Goal: Submit feedback/report problem

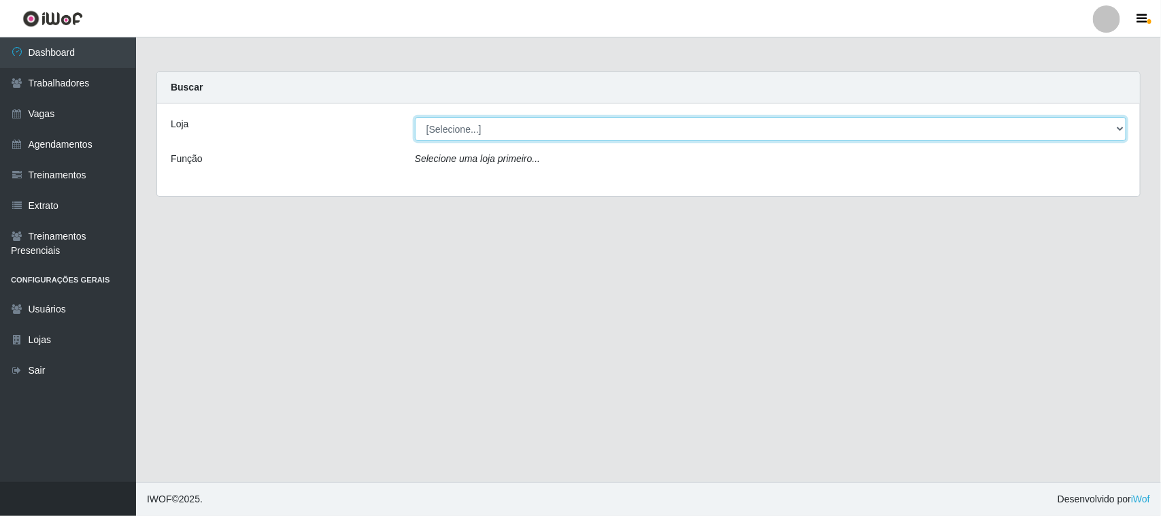
click at [580, 135] on select "[Selecione...] Nordestão - [GEOGRAPHIC_DATA]" at bounding box center [771, 129] width 712 height 24
select select "382"
click at [415, 117] on select "[Selecione...] Nordestão - [GEOGRAPHIC_DATA]" at bounding box center [771, 129] width 712 height 24
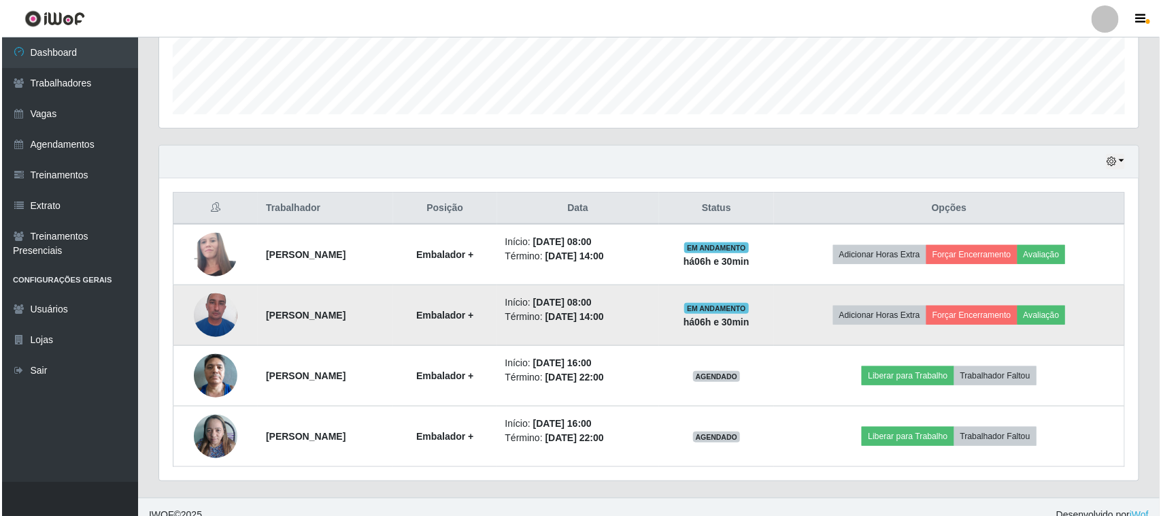
scroll to position [389, 0]
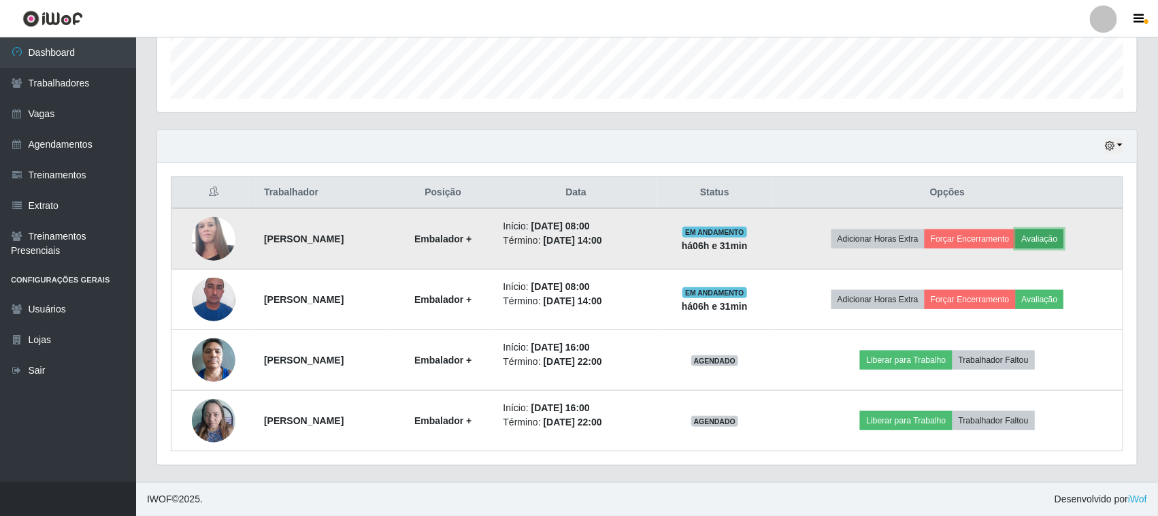
click at [1064, 242] on button "Avaliação" at bounding box center [1040, 238] width 48 height 19
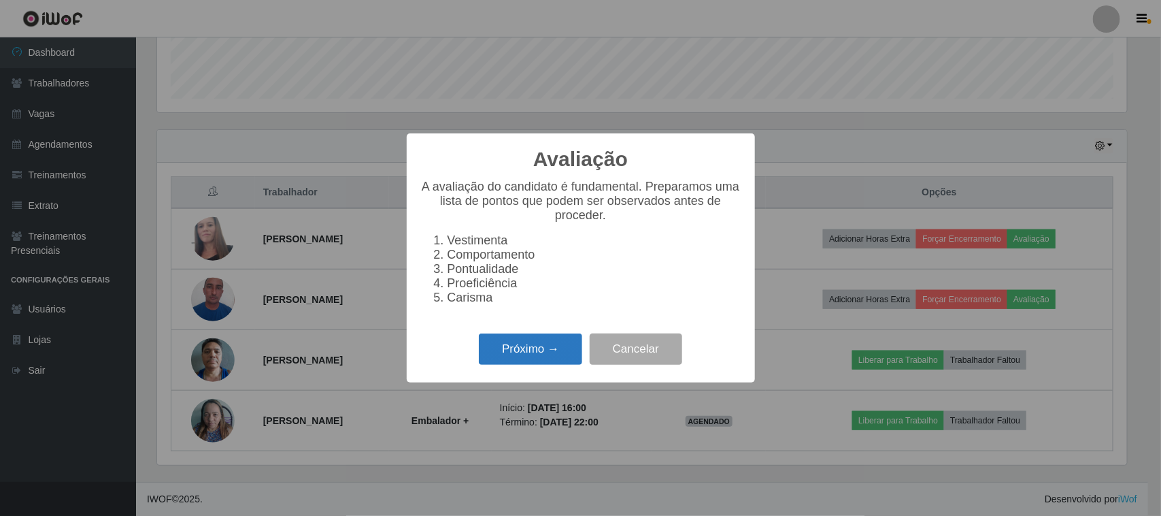
click at [527, 355] on button "Próximo →" at bounding box center [530, 349] width 103 height 32
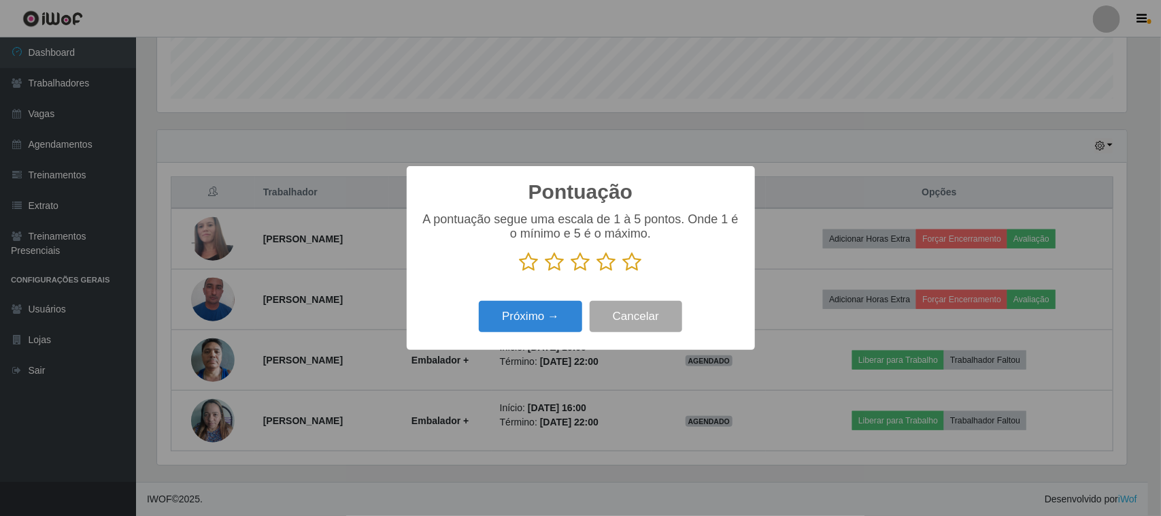
click at [633, 265] on icon at bounding box center [632, 262] width 19 height 20
click at [623, 272] on input "radio" at bounding box center [623, 272] width 0 height 0
click at [552, 322] on button "Próximo →" at bounding box center [530, 317] width 103 height 32
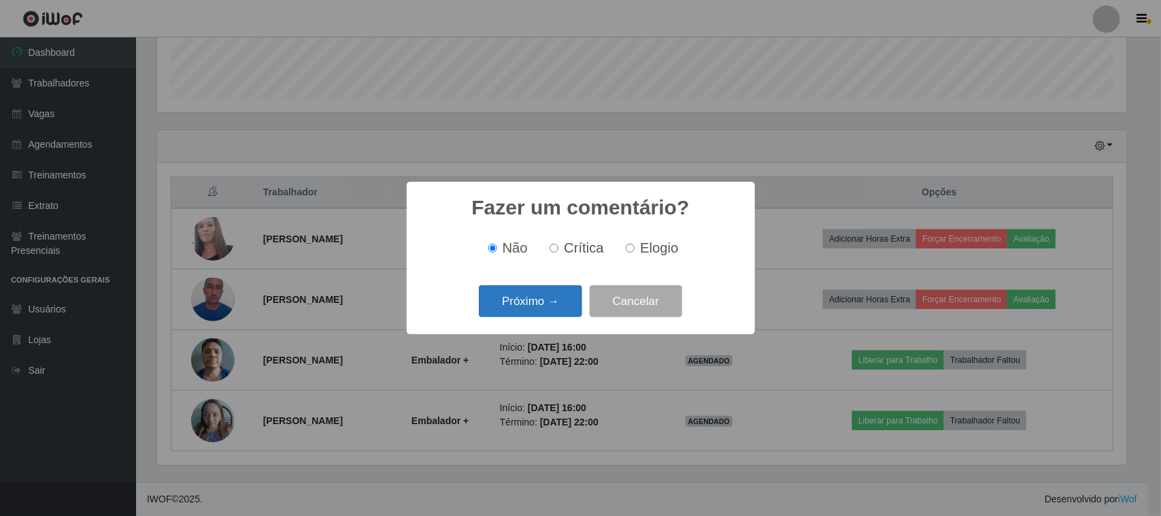
click at [545, 307] on button "Próximo →" at bounding box center [530, 301] width 103 height 32
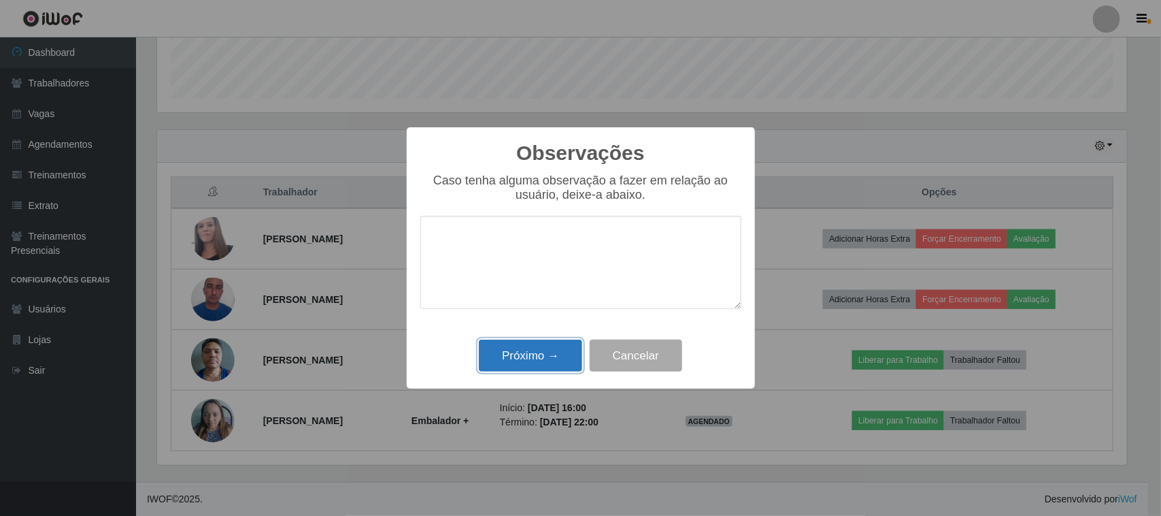
click at [554, 354] on button "Próximo →" at bounding box center [530, 355] width 103 height 32
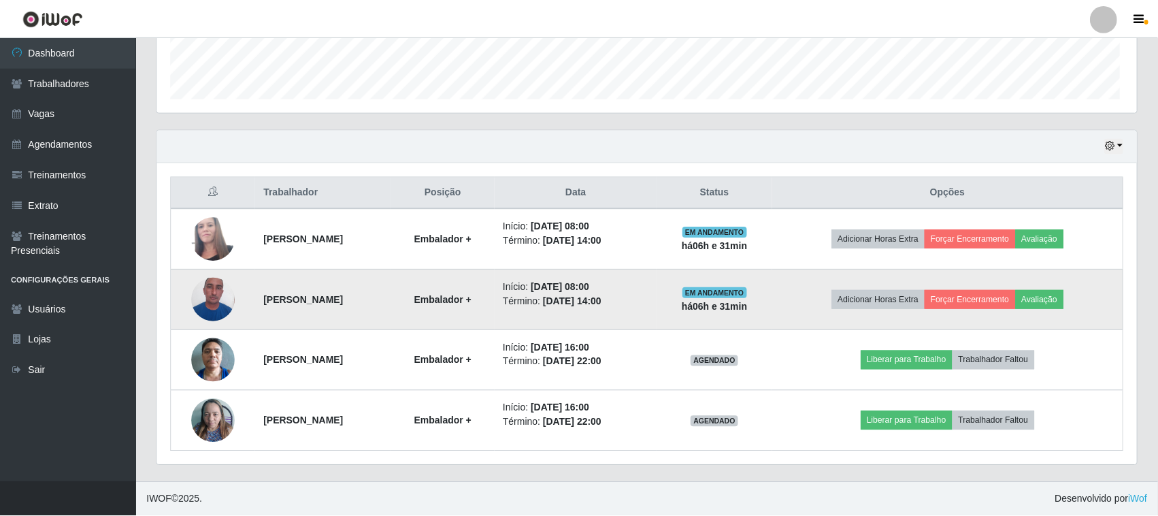
scroll to position [283, 980]
click at [1000, 301] on button "Forçar Encerramento" at bounding box center [970, 299] width 91 height 19
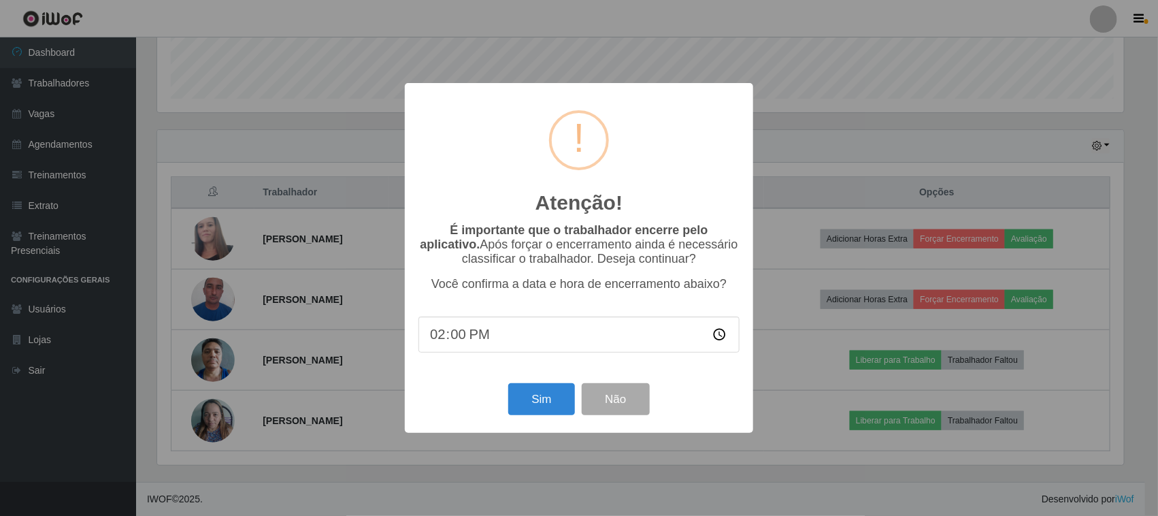
scroll to position [283, 970]
click at [549, 408] on button "Sim" at bounding box center [543, 399] width 66 height 32
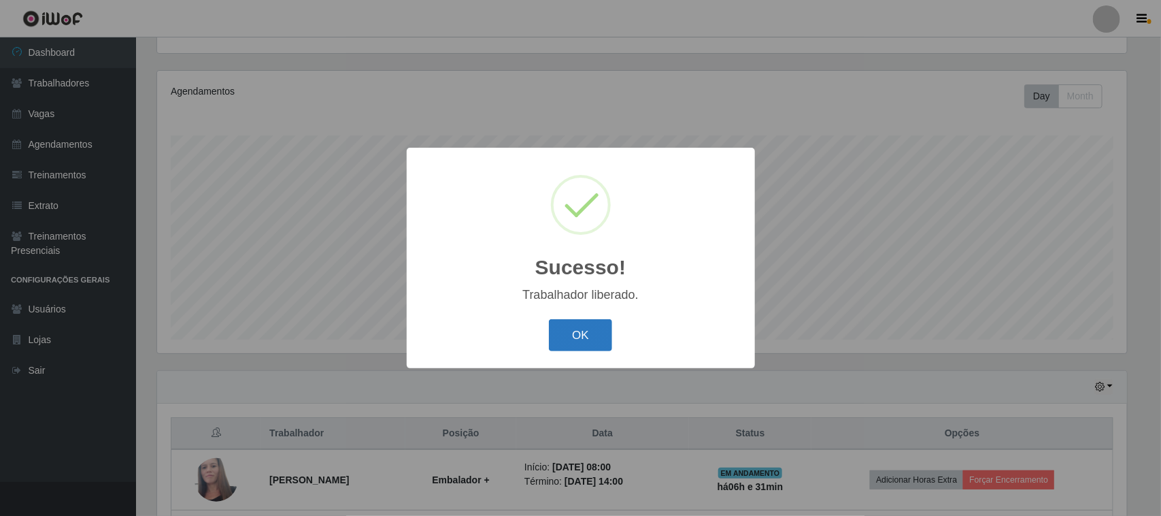
click at [590, 334] on button "OK" at bounding box center [580, 335] width 63 height 32
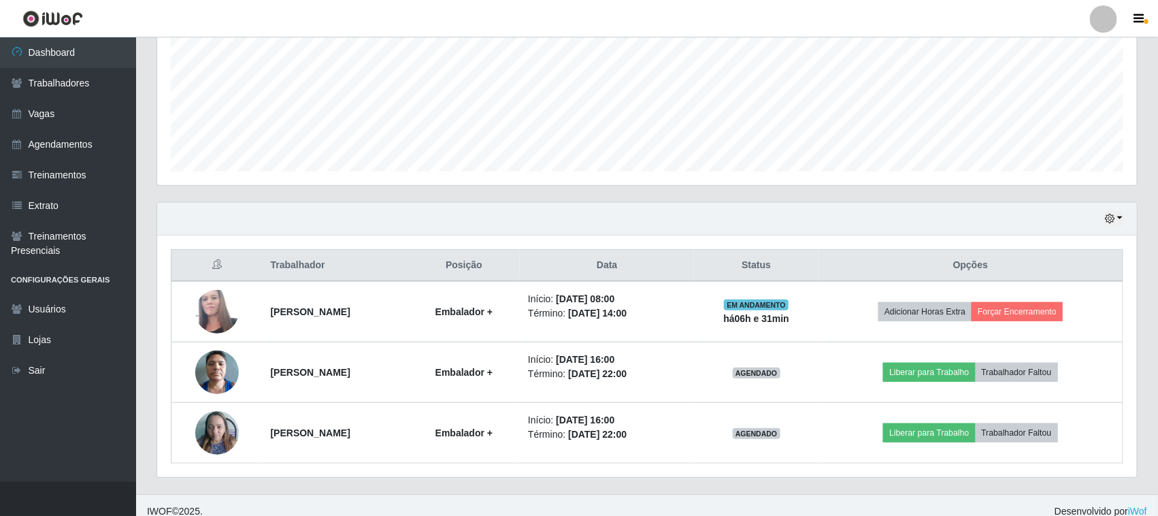
scroll to position [329, 0]
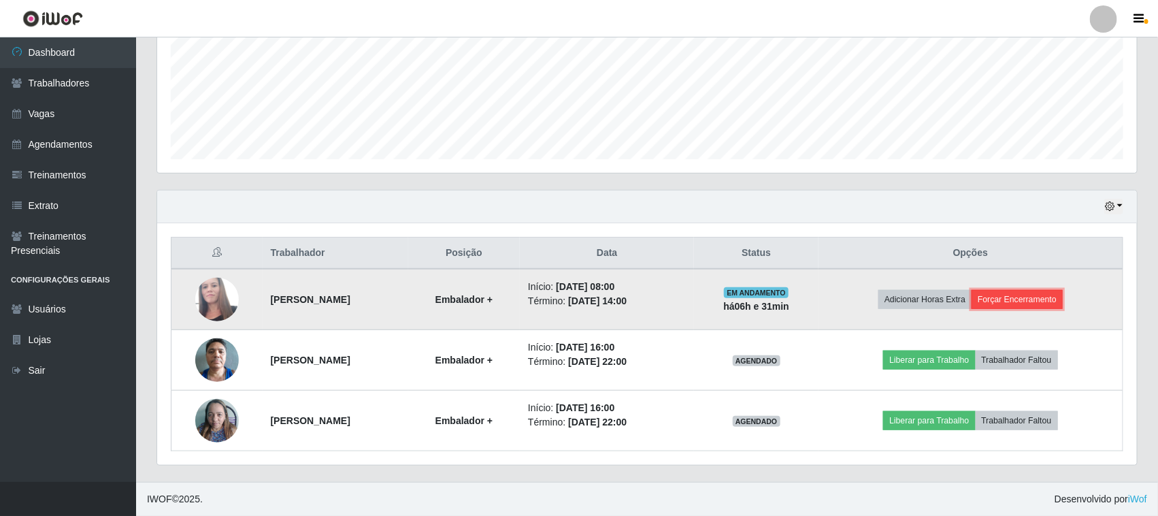
click at [1048, 299] on button "Forçar Encerramento" at bounding box center [1016, 299] width 91 height 19
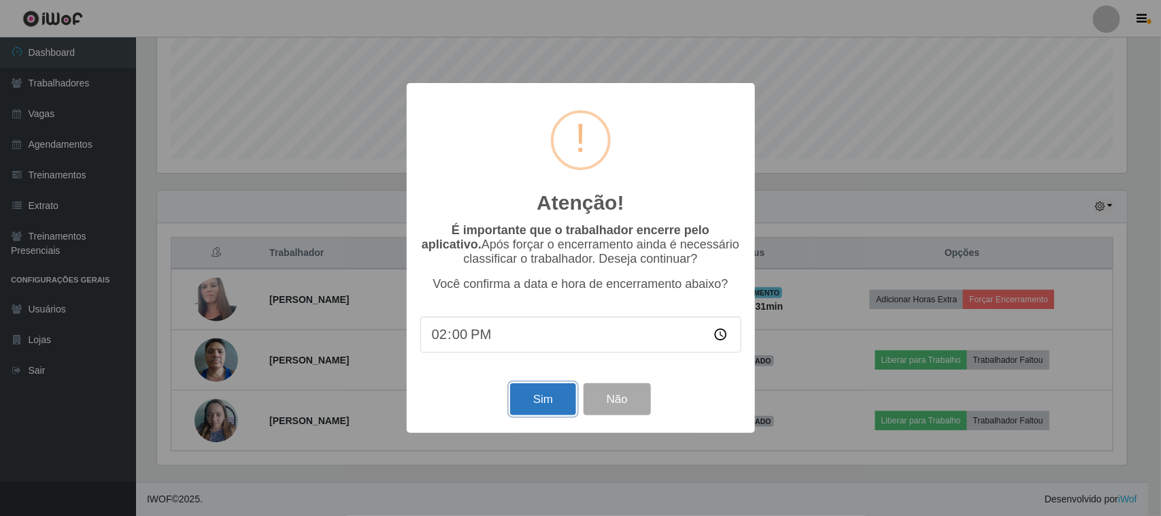
click at [550, 407] on button "Sim" at bounding box center [543, 399] width 66 height 32
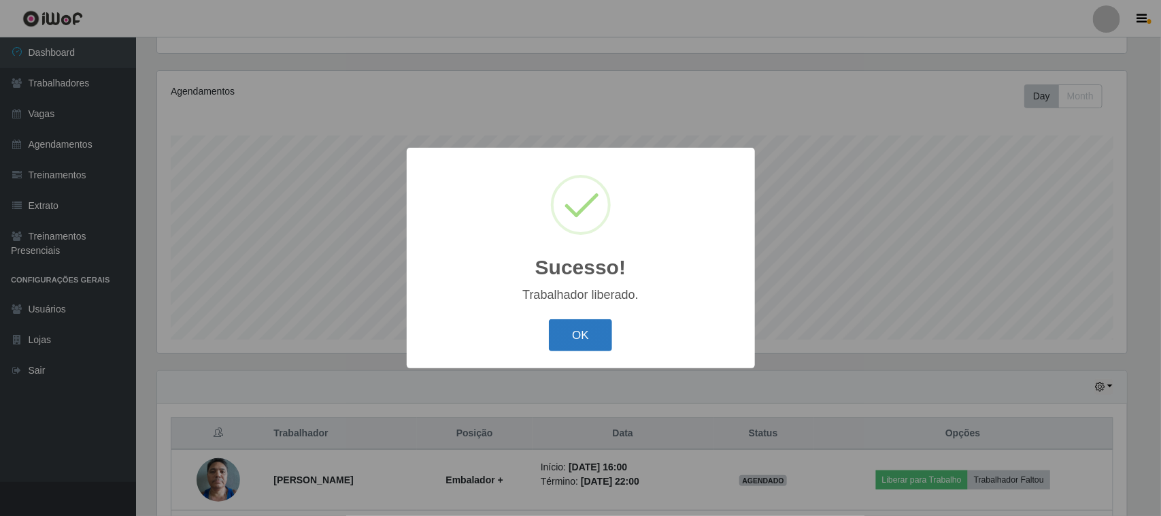
click at [590, 339] on button "OK" at bounding box center [580, 335] width 63 height 32
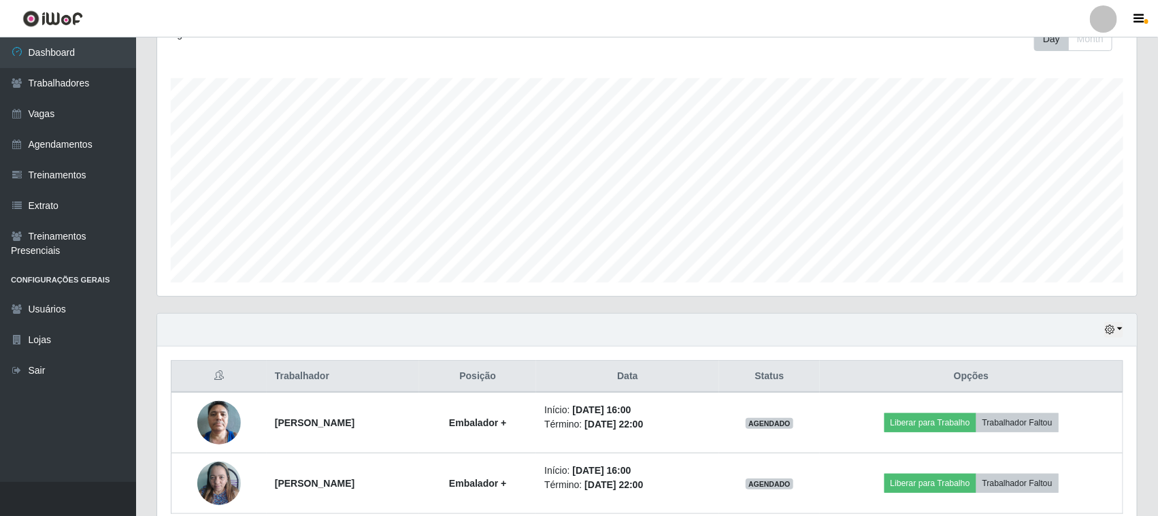
scroll to position [267, 0]
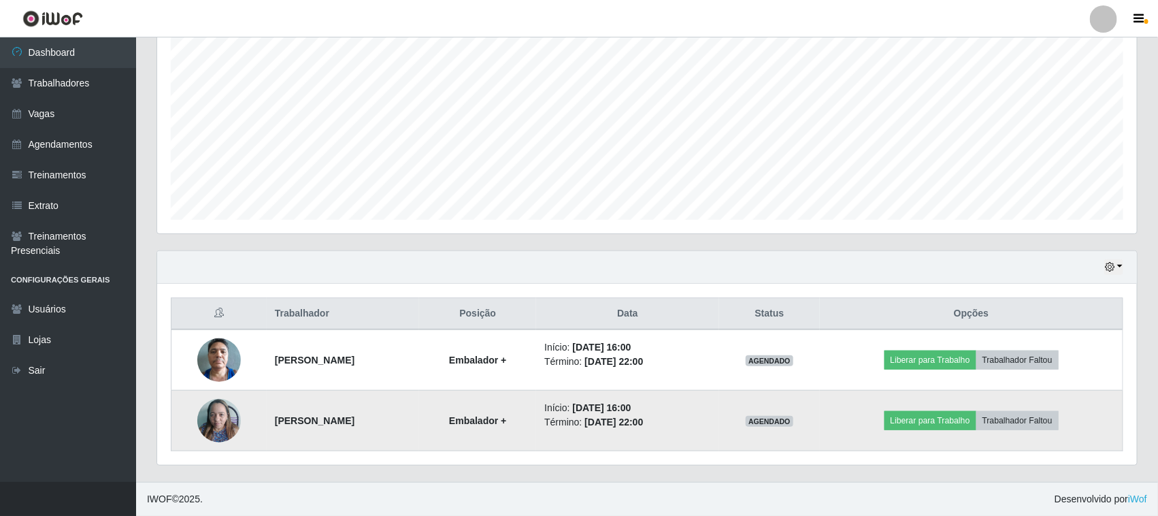
click at [223, 426] on img at bounding box center [219, 421] width 44 height 58
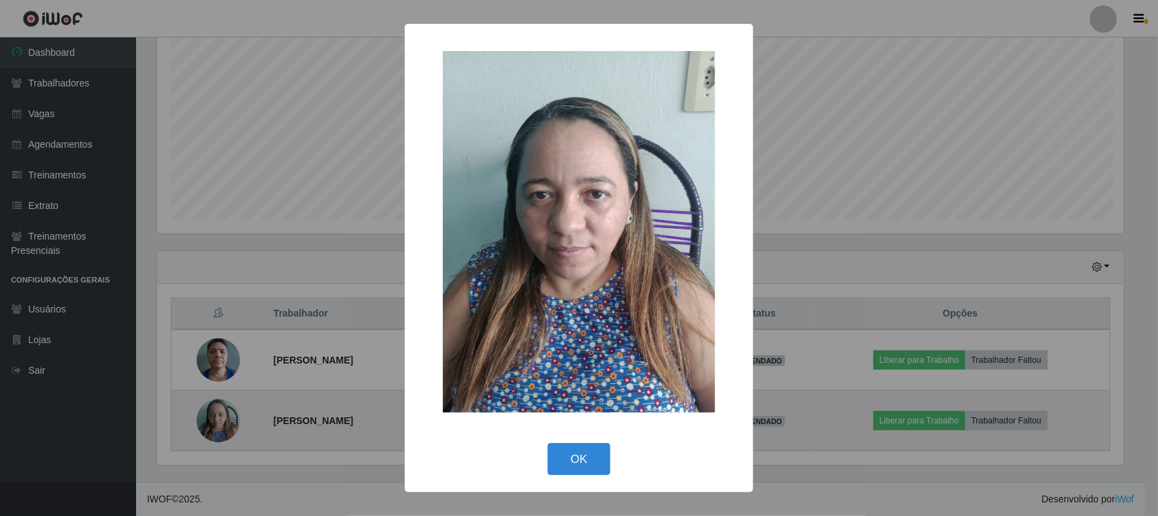
scroll to position [283, 970]
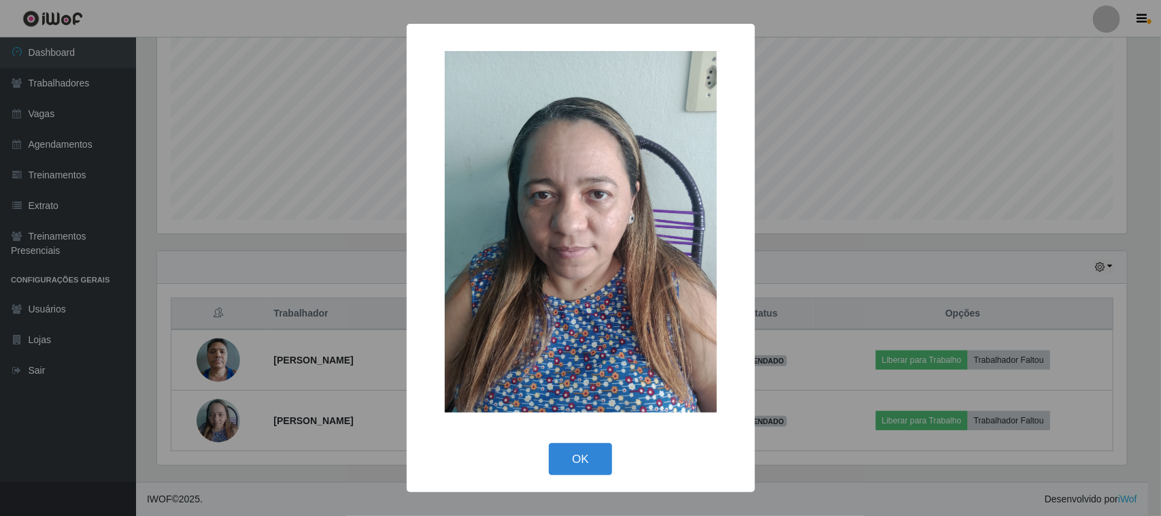
click at [267, 256] on div "× OK Cancel" at bounding box center [580, 258] width 1161 height 516
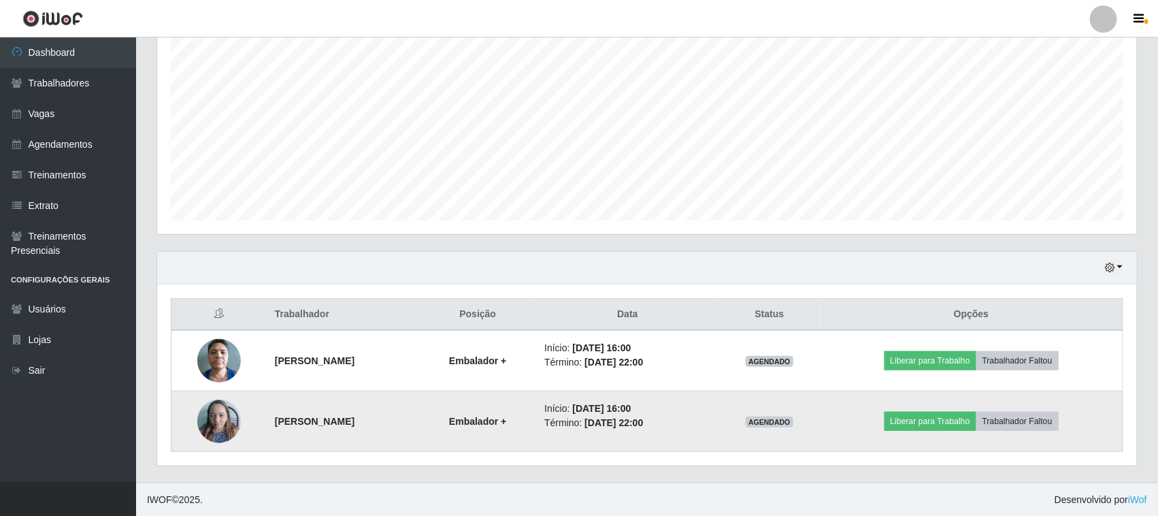
scroll to position [267, 0]
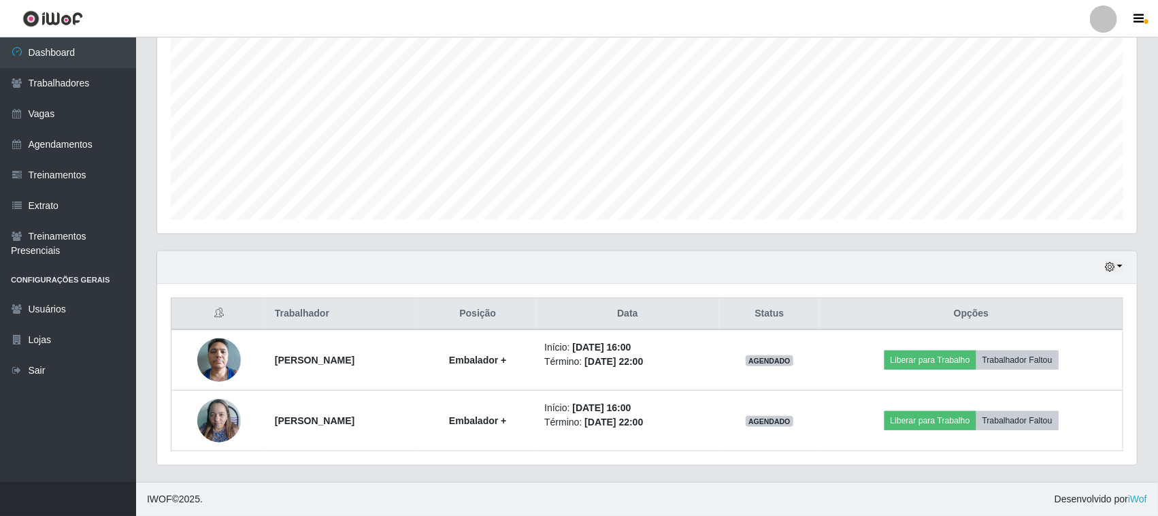
click at [695, 259] on div "Hoje 1 dia 3 dias 1 Semana Não encerrados" at bounding box center [647, 267] width 980 height 33
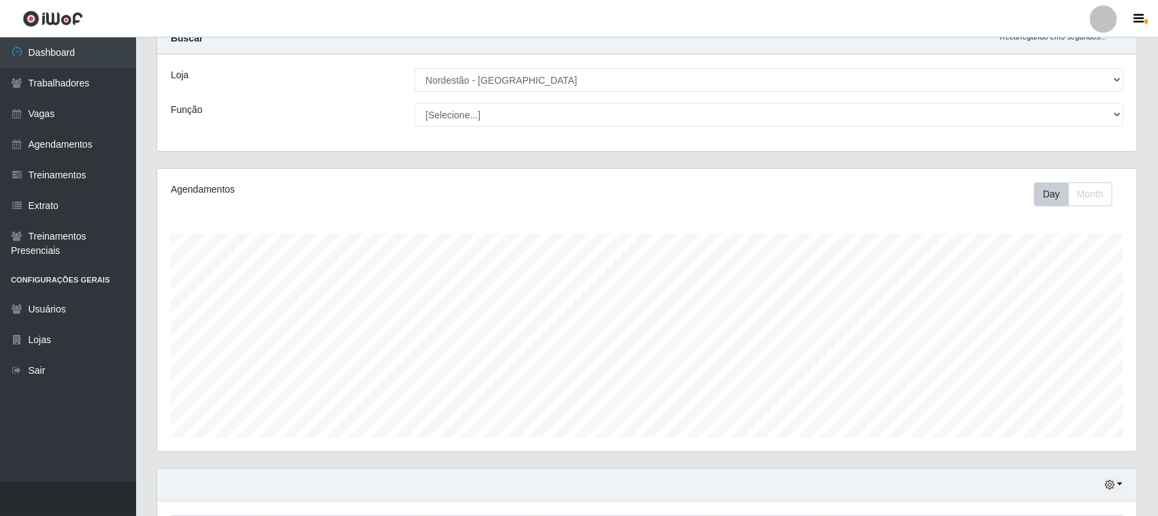
scroll to position [0, 0]
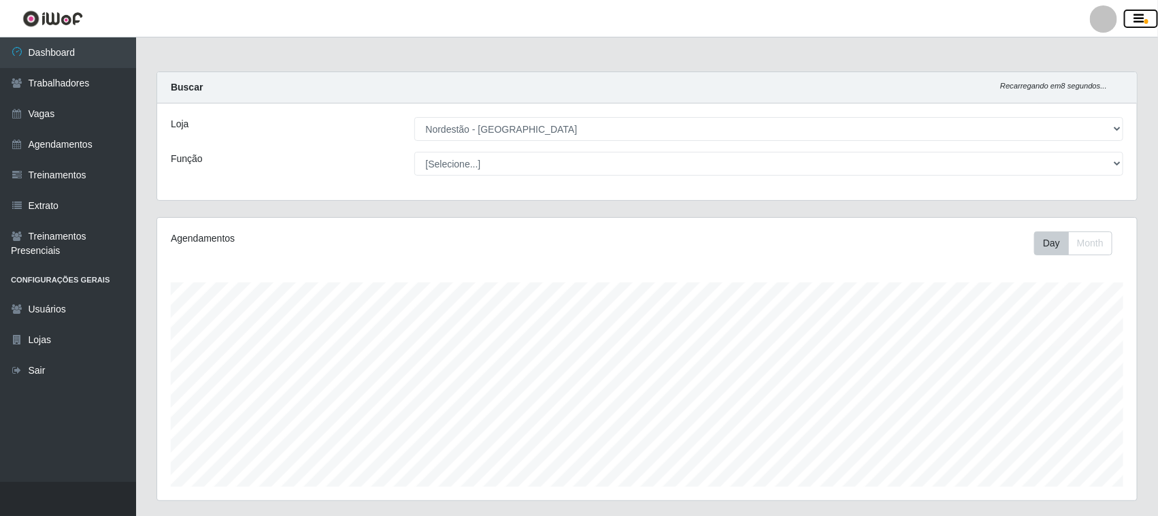
click at [1135, 19] on icon "button" at bounding box center [1139, 19] width 10 height 12
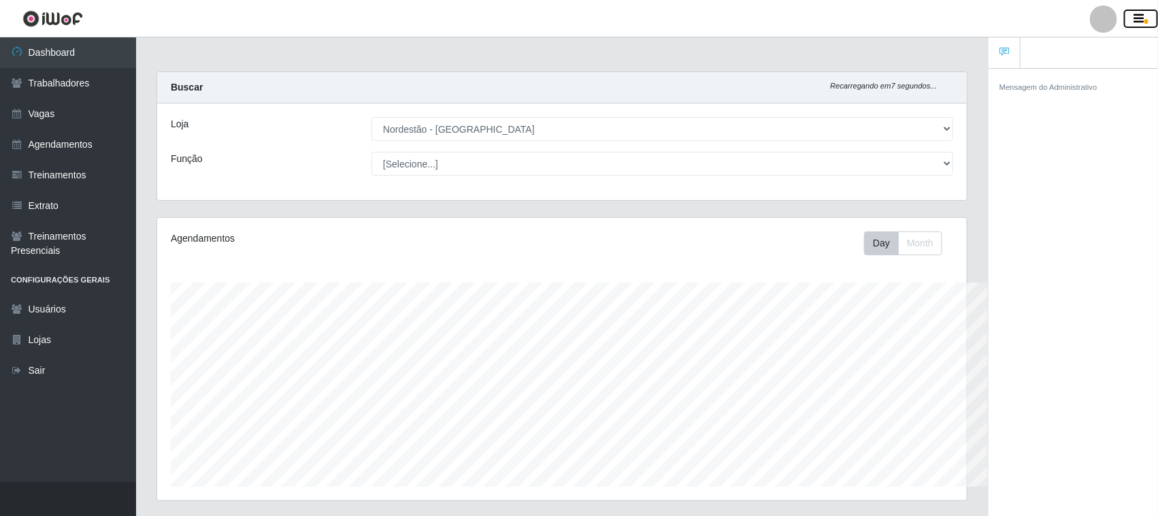
scroll to position [680013, 679486]
click at [1135, 19] on icon "button" at bounding box center [1139, 19] width 10 height 12
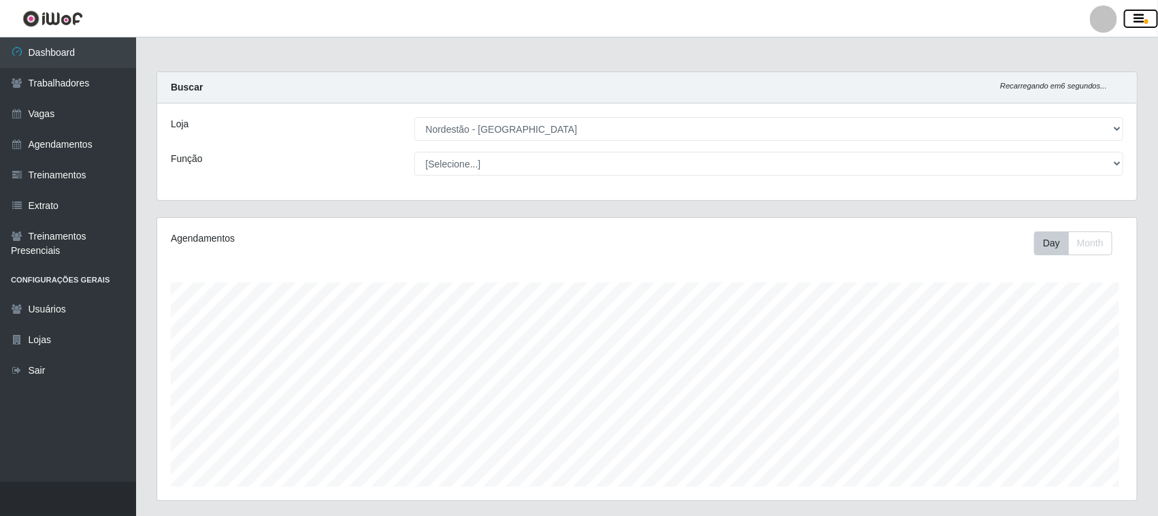
scroll to position [283, 980]
click at [1034, 14] on header "Perfil Alterar Senha Sair" at bounding box center [579, 18] width 1158 height 37
